Goal: Communication & Community: Connect with others

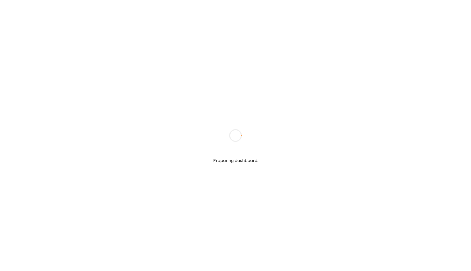
type input "*****"
type input "**********"
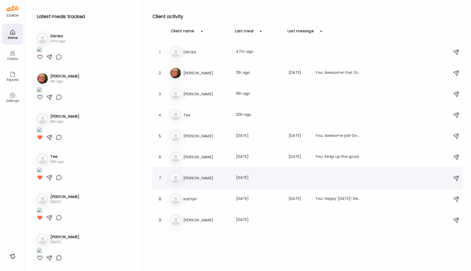
type input "**********"
click at [184, 176] on h3 "[PERSON_NAME]" at bounding box center [207, 178] width 46 height 6
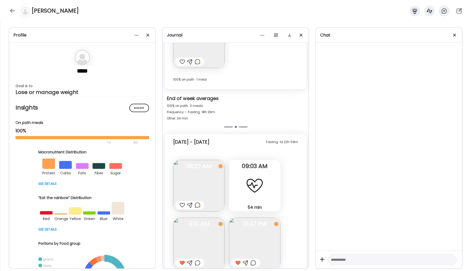
scroll to position [276, 0]
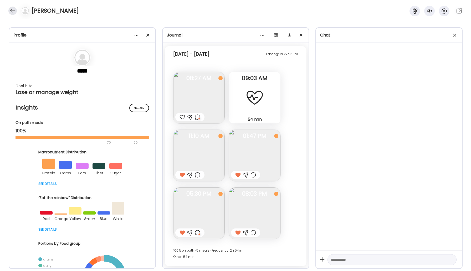
click at [11, 10] on div at bounding box center [12, 11] width 8 height 8
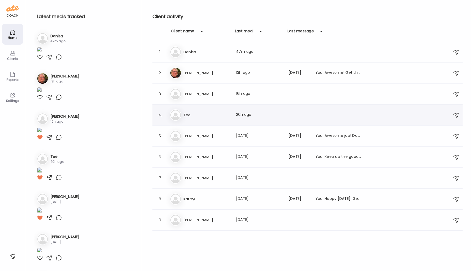
click at [184, 116] on h3 "Tee" at bounding box center [207, 115] width 46 height 6
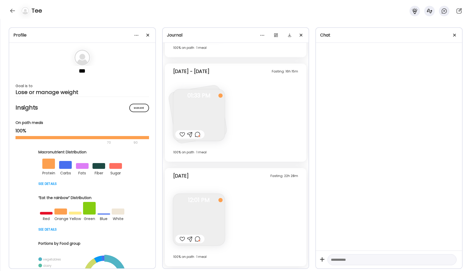
scroll to position [253, 0]
click at [12, 12] on div at bounding box center [12, 11] width 8 height 8
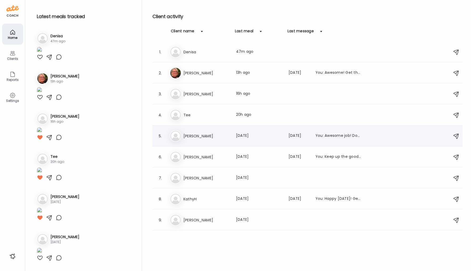
click at [196, 134] on h3 "[PERSON_NAME]" at bounding box center [207, 136] width 46 height 6
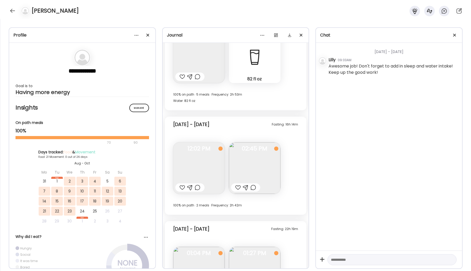
scroll to position [2960, 0]
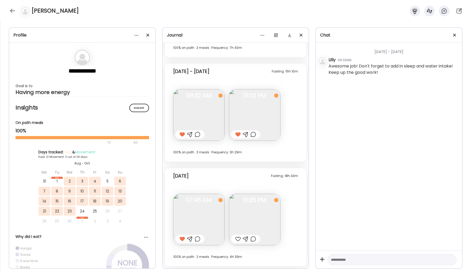
click at [253, 214] on img at bounding box center [255, 220] width 52 height 52
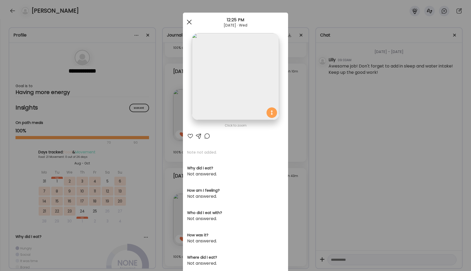
click at [189, 19] on div at bounding box center [189, 22] width 11 height 11
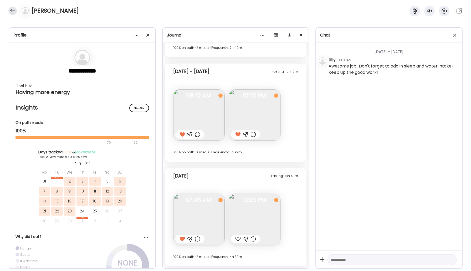
click at [11, 10] on div at bounding box center [12, 11] width 8 height 8
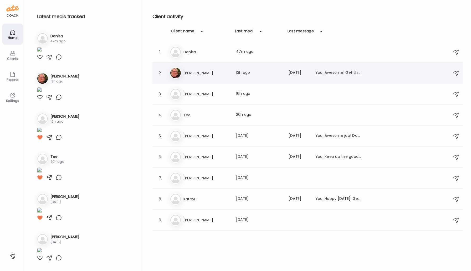
click at [204, 75] on h3 "[PERSON_NAME]" at bounding box center [207, 73] width 46 height 6
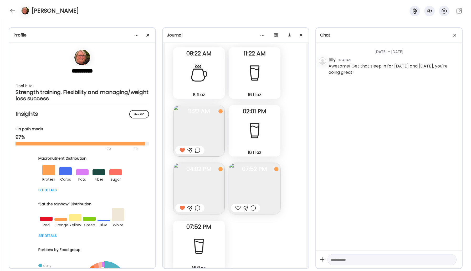
scroll to position [7701, 0]
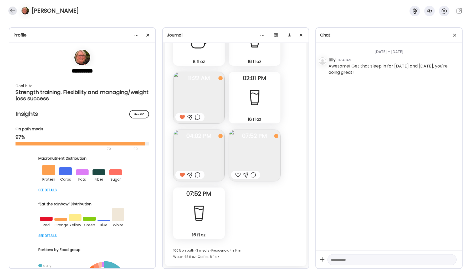
click at [13, 10] on div at bounding box center [12, 11] width 8 height 8
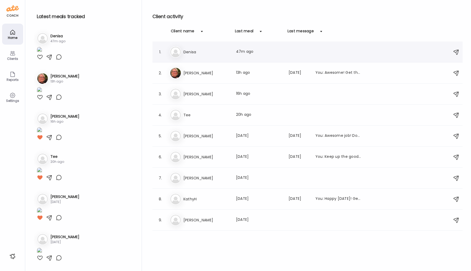
click at [198, 53] on h3 "Denisa" at bounding box center [207, 52] width 46 height 6
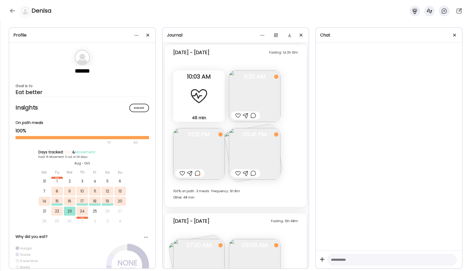
scroll to position [2286, 0]
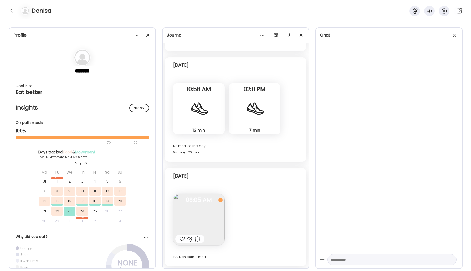
click at [212, 220] on img at bounding box center [199, 220] width 52 height 52
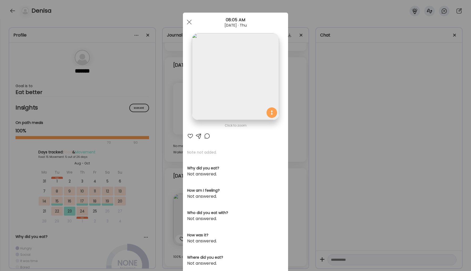
click at [206, 136] on div at bounding box center [207, 136] width 6 height 6
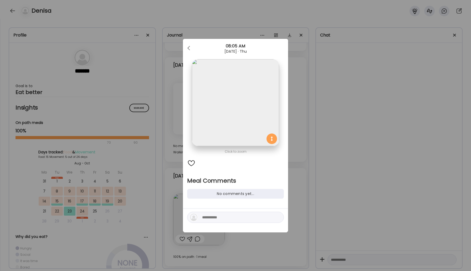
click at [232, 221] on div at bounding box center [235, 217] width 97 height 11
click at [232, 216] on textarea at bounding box center [237, 218] width 71 height 6
type textarea "********"
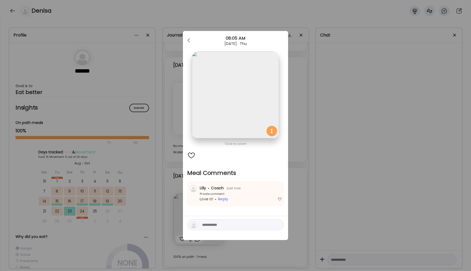
drag, startPoint x: 232, startPoint y: 216, endPoint x: 214, endPoint y: 53, distance: 163.7
click at [231, 196] on div "Click to zoom Meal Comments No comments yet... [PERSON_NAME] Coach Just now Pri…" at bounding box center [235, 135] width 105 height 209
click at [192, 41] on div at bounding box center [189, 40] width 11 height 11
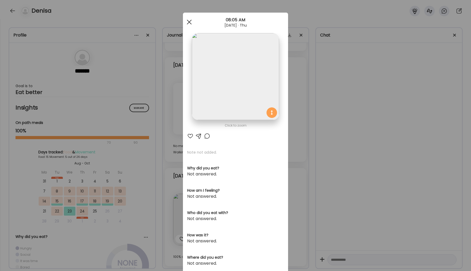
click at [186, 22] on div at bounding box center [189, 22] width 11 height 11
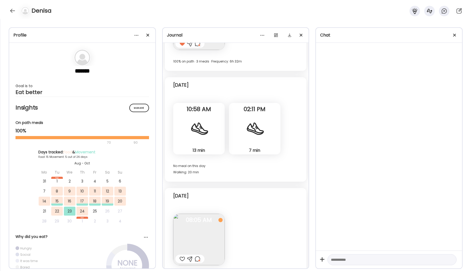
scroll to position [2267, 0]
click at [202, 125] on div at bounding box center [199, 128] width 19 height 19
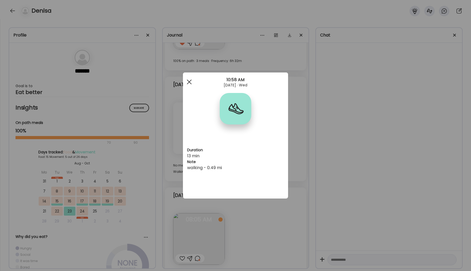
click at [187, 81] on div at bounding box center [189, 82] width 11 height 11
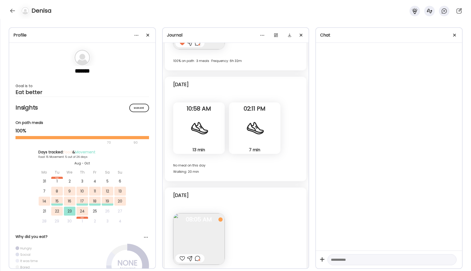
click at [253, 135] on div at bounding box center [254, 128] width 19 height 19
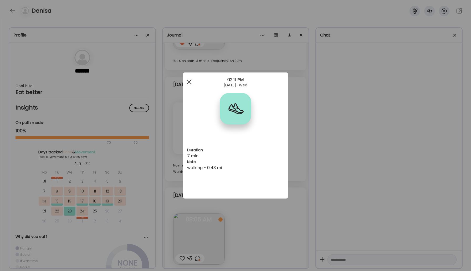
click at [187, 84] on span at bounding box center [189, 82] width 5 height 5
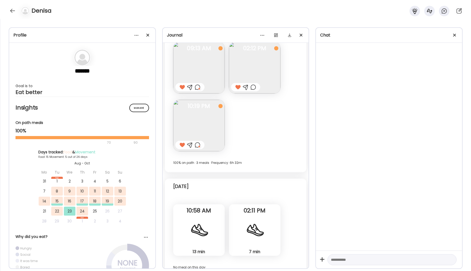
scroll to position [2164, 0]
click at [14, 10] on div at bounding box center [12, 11] width 8 height 8
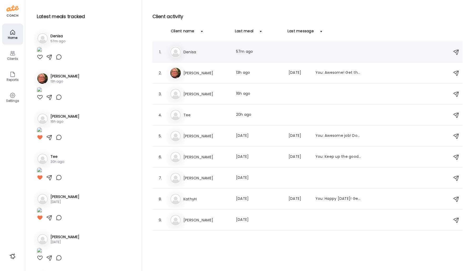
click at [197, 58] on div "1. De [PERSON_NAME] Last meal: 57m ago" at bounding box center [308, 52] width 310 height 21
click at [188, 52] on h3 "Denisa" at bounding box center [207, 52] width 46 height 6
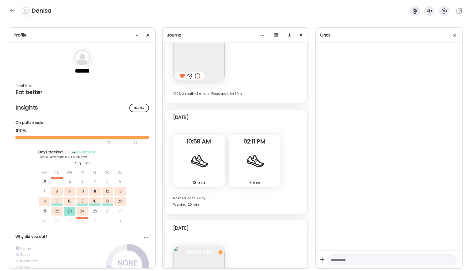
scroll to position [2234, 0]
click at [13, 10] on div at bounding box center [12, 11] width 8 height 8
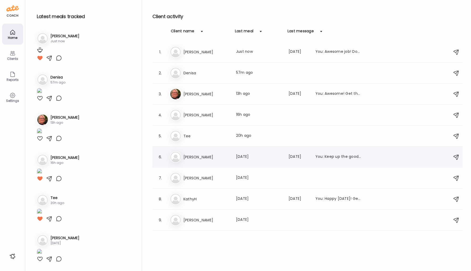
click at [201, 158] on h3 "[PERSON_NAME]" at bounding box center [207, 157] width 46 height 6
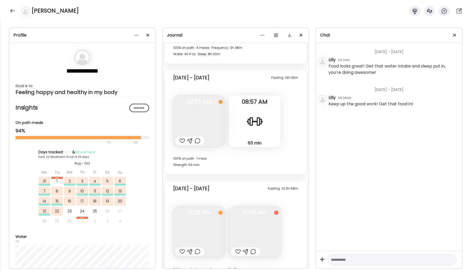
scroll to position [6389, 0]
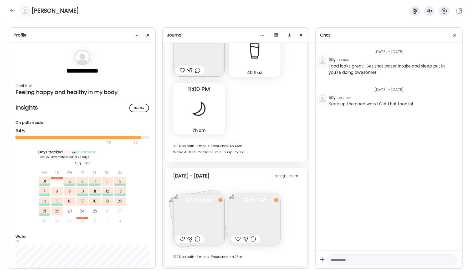
click at [207, 221] on img at bounding box center [199, 220] width 52 height 52
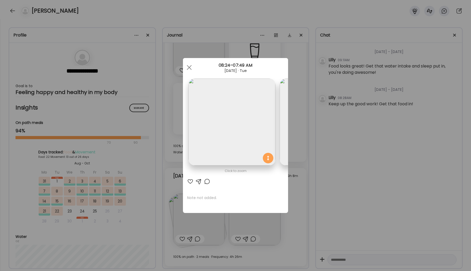
scroll to position [0, 0]
click at [189, 69] on div at bounding box center [189, 67] width 11 height 11
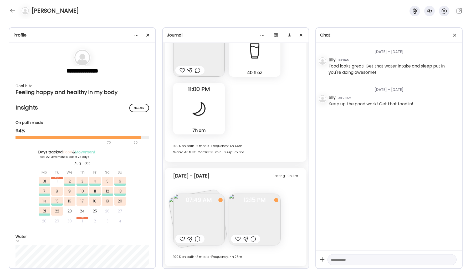
click at [270, 225] on img at bounding box center [255, 220] width 52 height 52
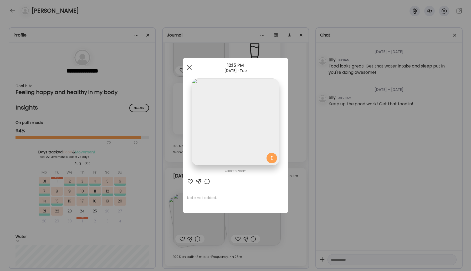
click at [189, 66] on div at bounding box center [189, 67] width 11 height 11
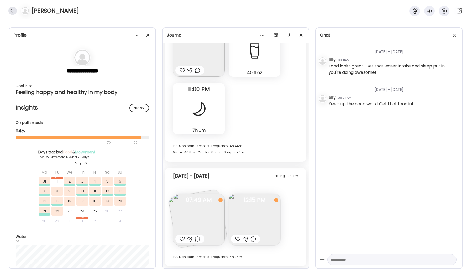
click at [10, 9] on div at bounding box center [12, 11] width 8 height 8
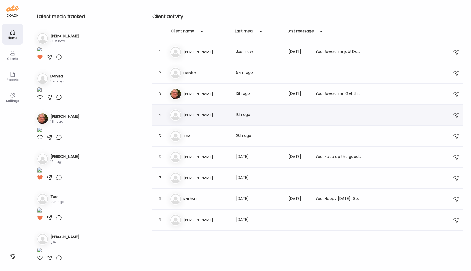
click at [187, 118] on h3 "[PERSON_NAME]" at bounding box center [207, 115] width 46 height 6
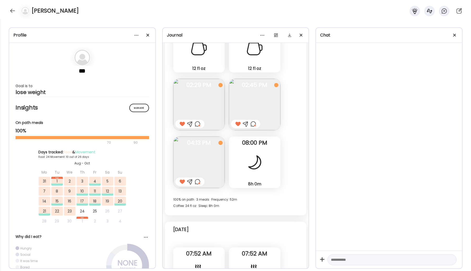
scroll to position [8882, 0]
